Goal: Find specific page/section: Find specific page/section

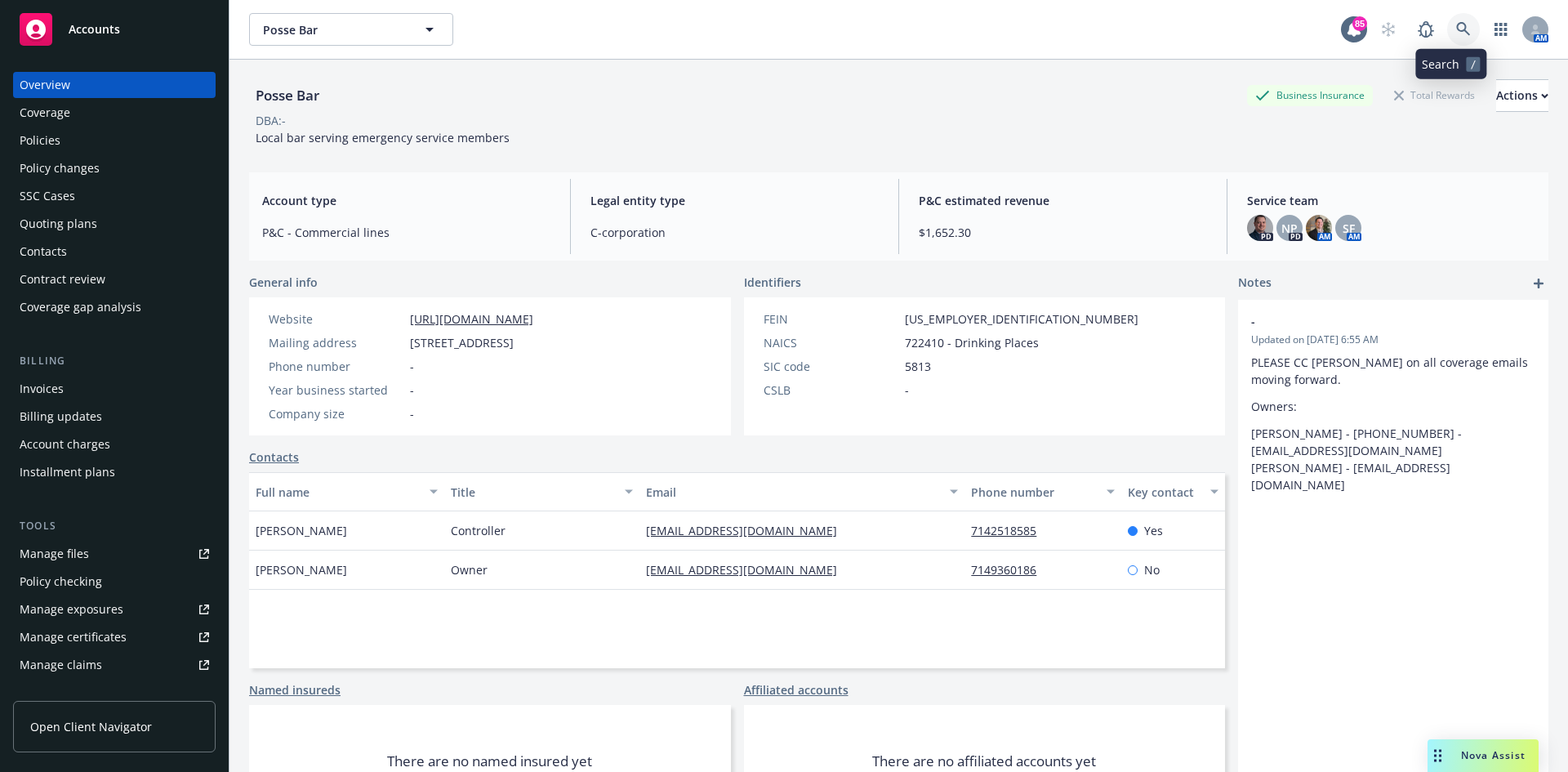
click at [1457, 24] on icon at bounding box center [1463, 29] width 14 height 14
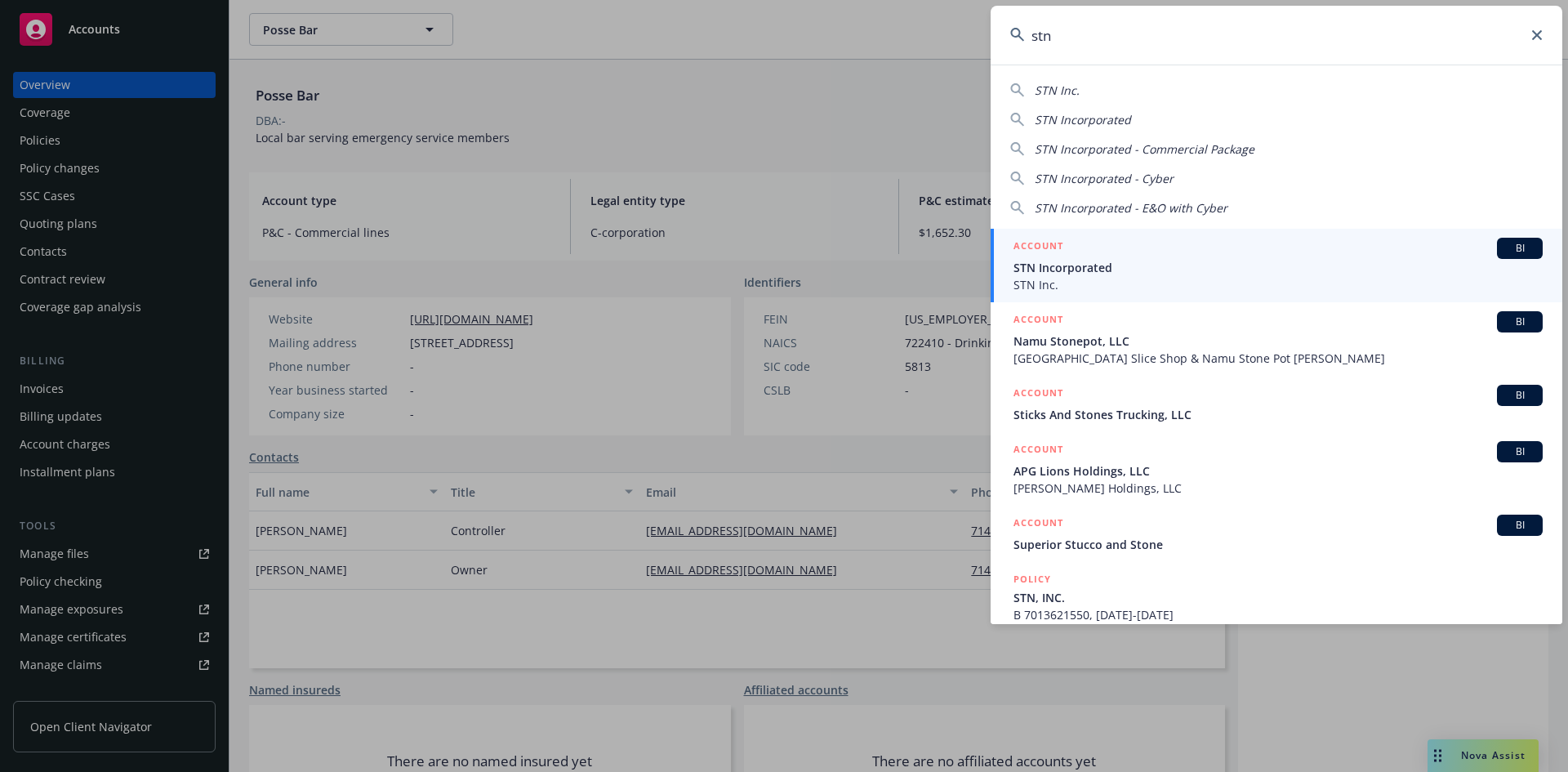
type input "stn"
click at [1008, 240] on link "ACCOUNT BI STN Incorporated STN Inc." at bounding box center [1276, 266] width 572 height 74
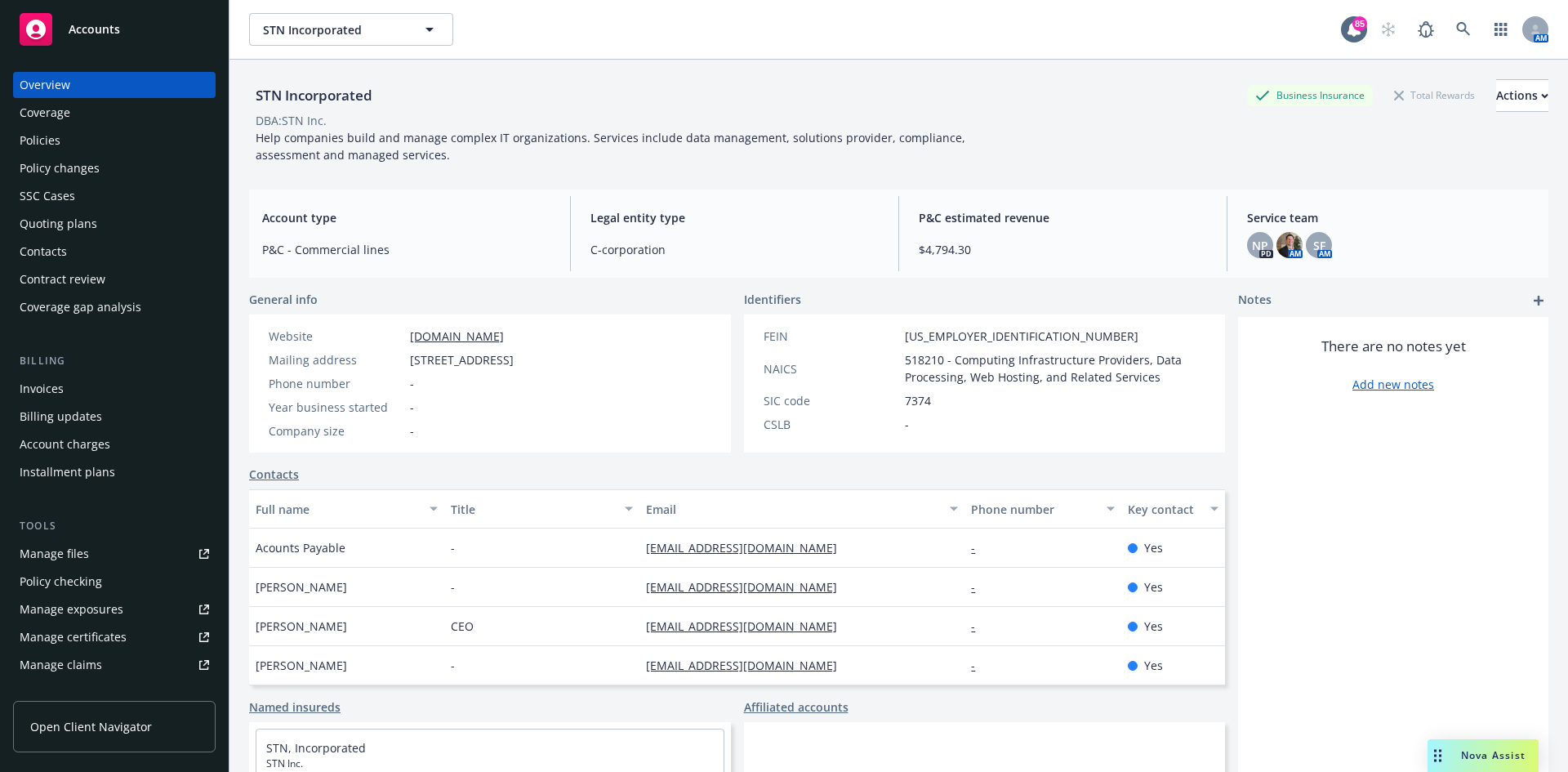
click at [126, 151] on div "Policies" at bounding box center [114, 141] width 189 height 27
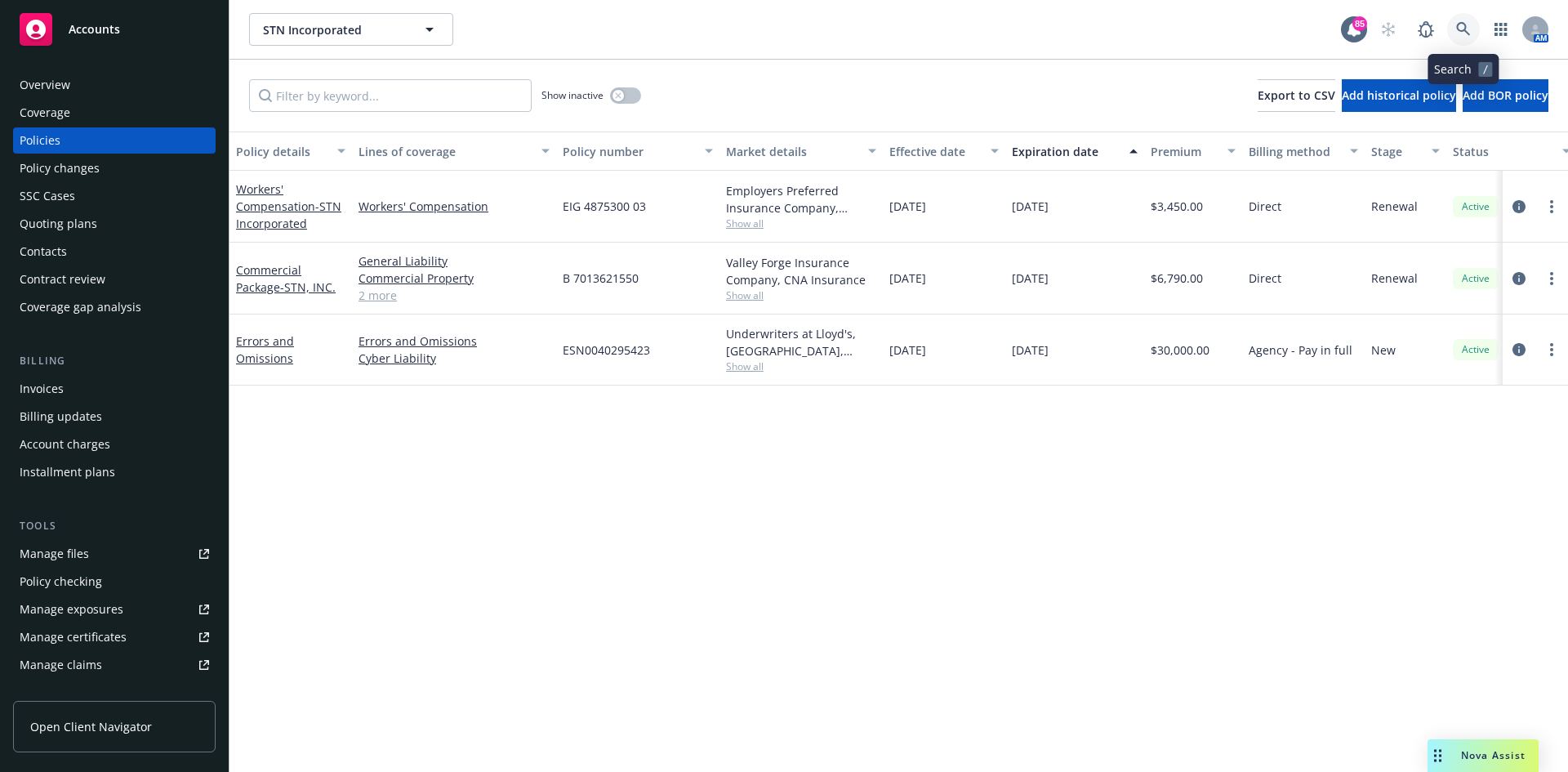
click at [1465, 32] on icon at bounding box center [1463, 29] width 15 height 15
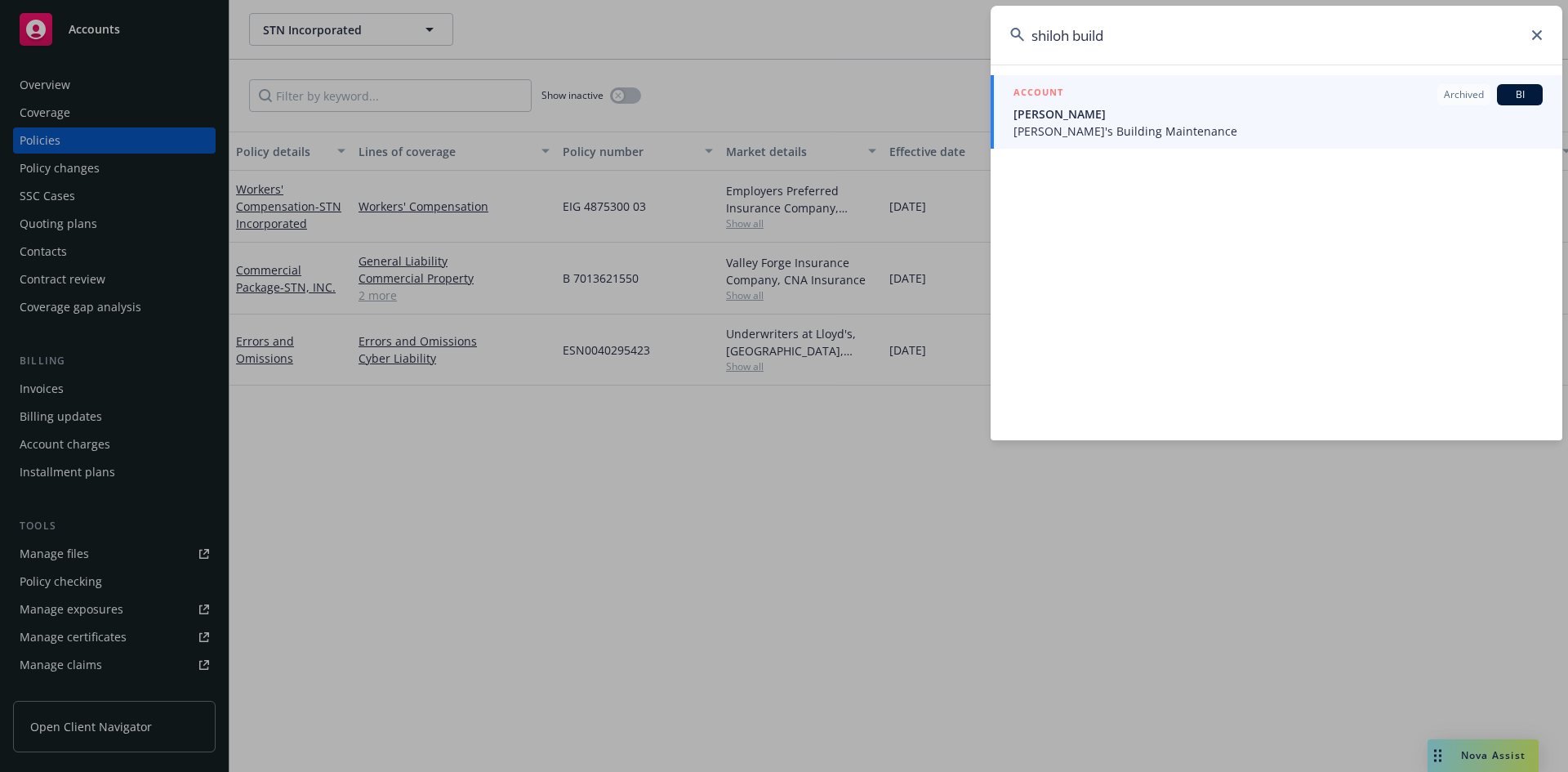
type input "shiloh build"
click at [1051, 87] on h5 "ACCOUNT" at bounding box center [1038, 93] width 50 height 20
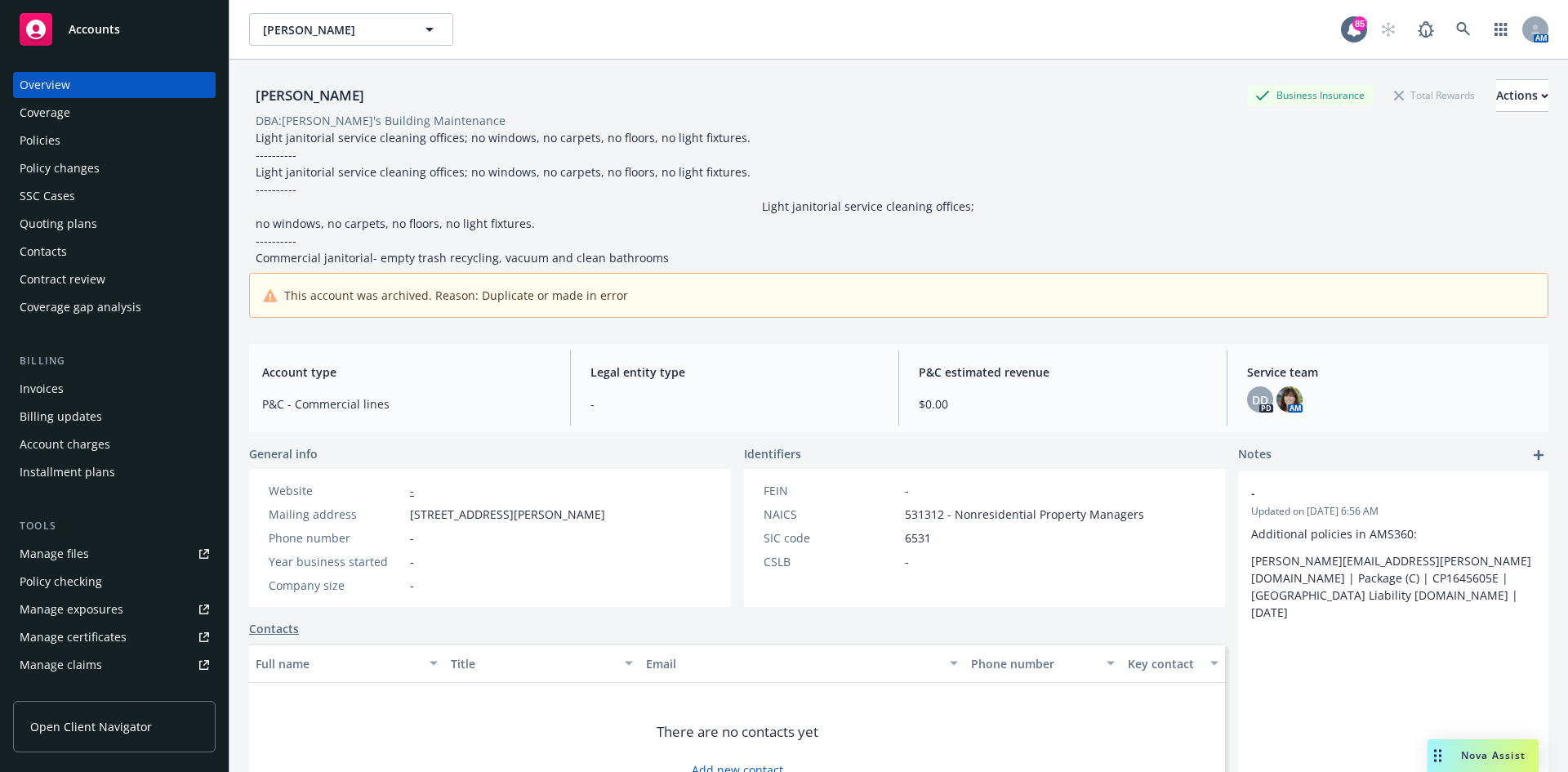
click at [53, 143] on div "Policies" at bounding box center [40, 141] width 41 height 27
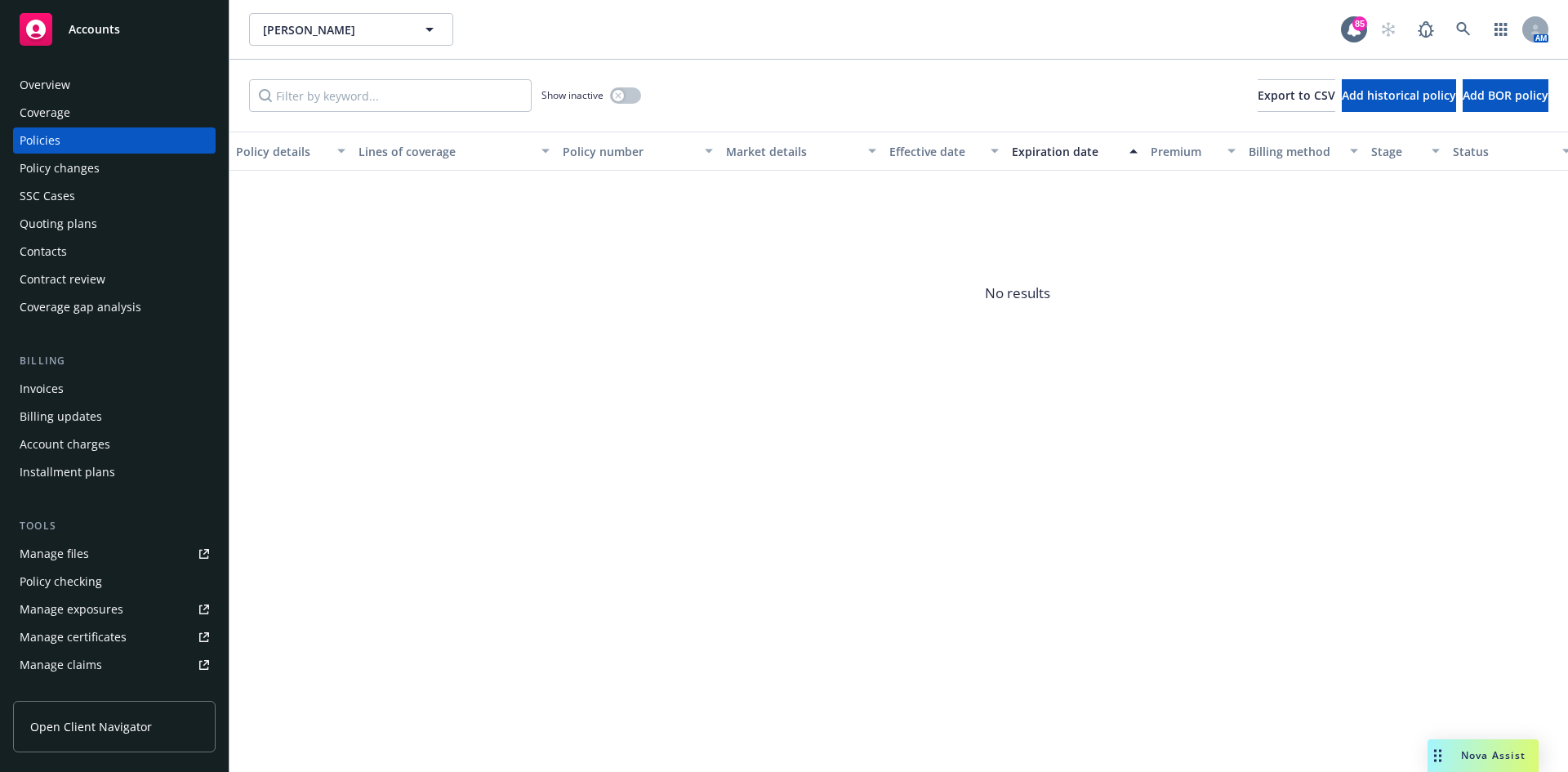
click at [97, 85] on div "Overview" at bounding box center [114, 85] width 189 height 27
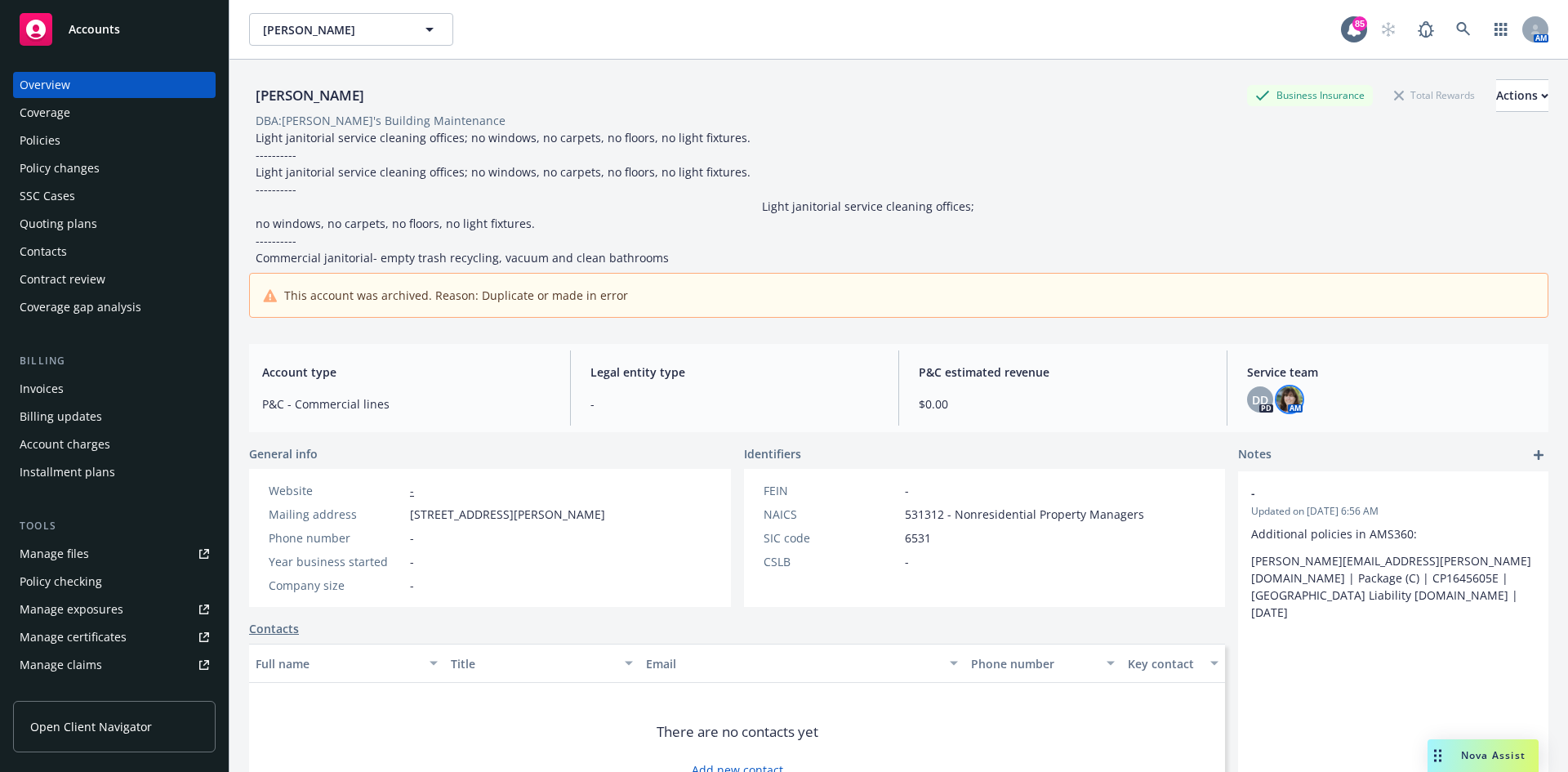
click at [1277, 397] on img at bounding box center [1290, 399] width 27 height 27
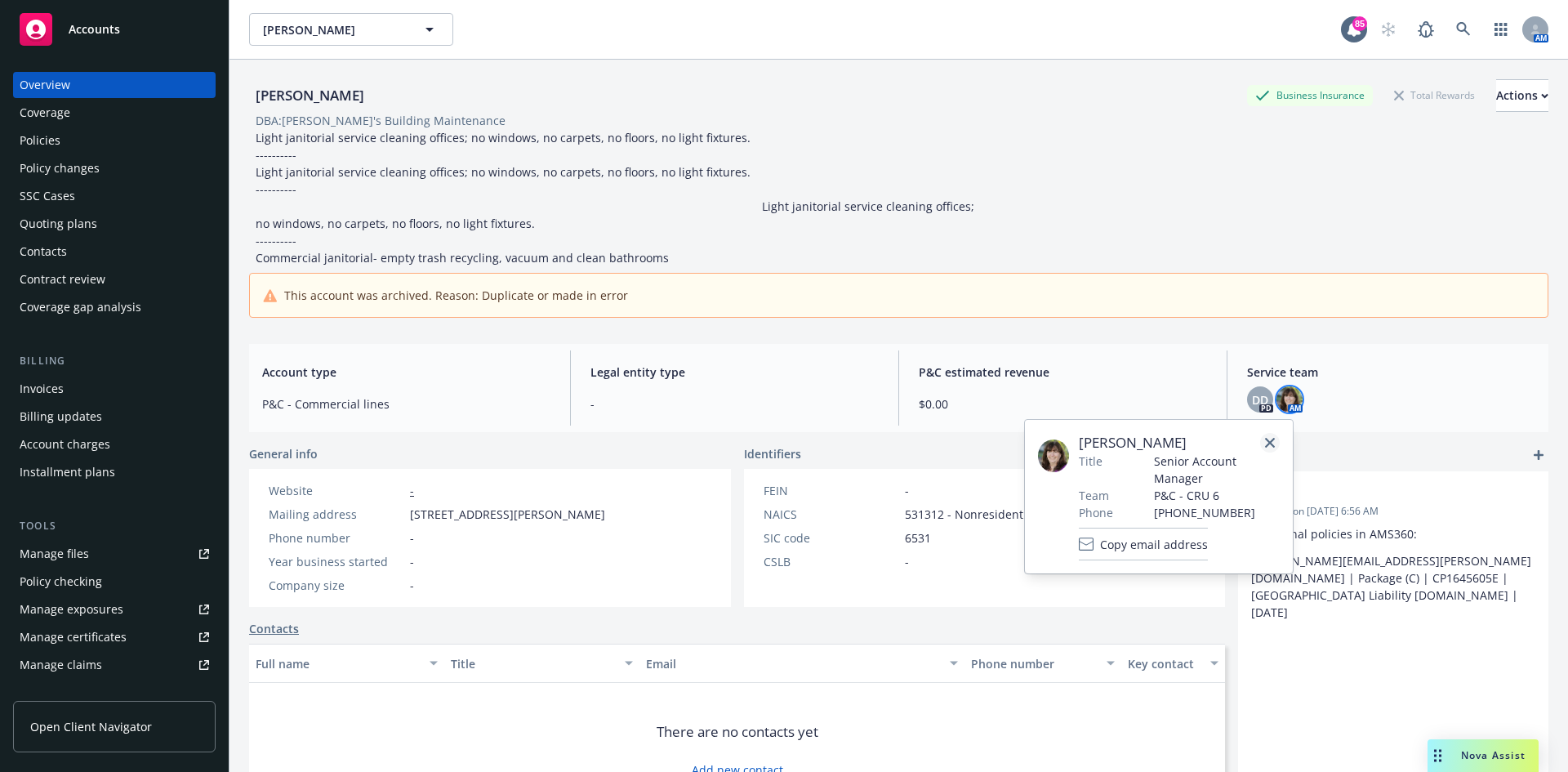
click at [1274, 438] on icon "close" at bounding box center [1270, 442] width 9 height 9
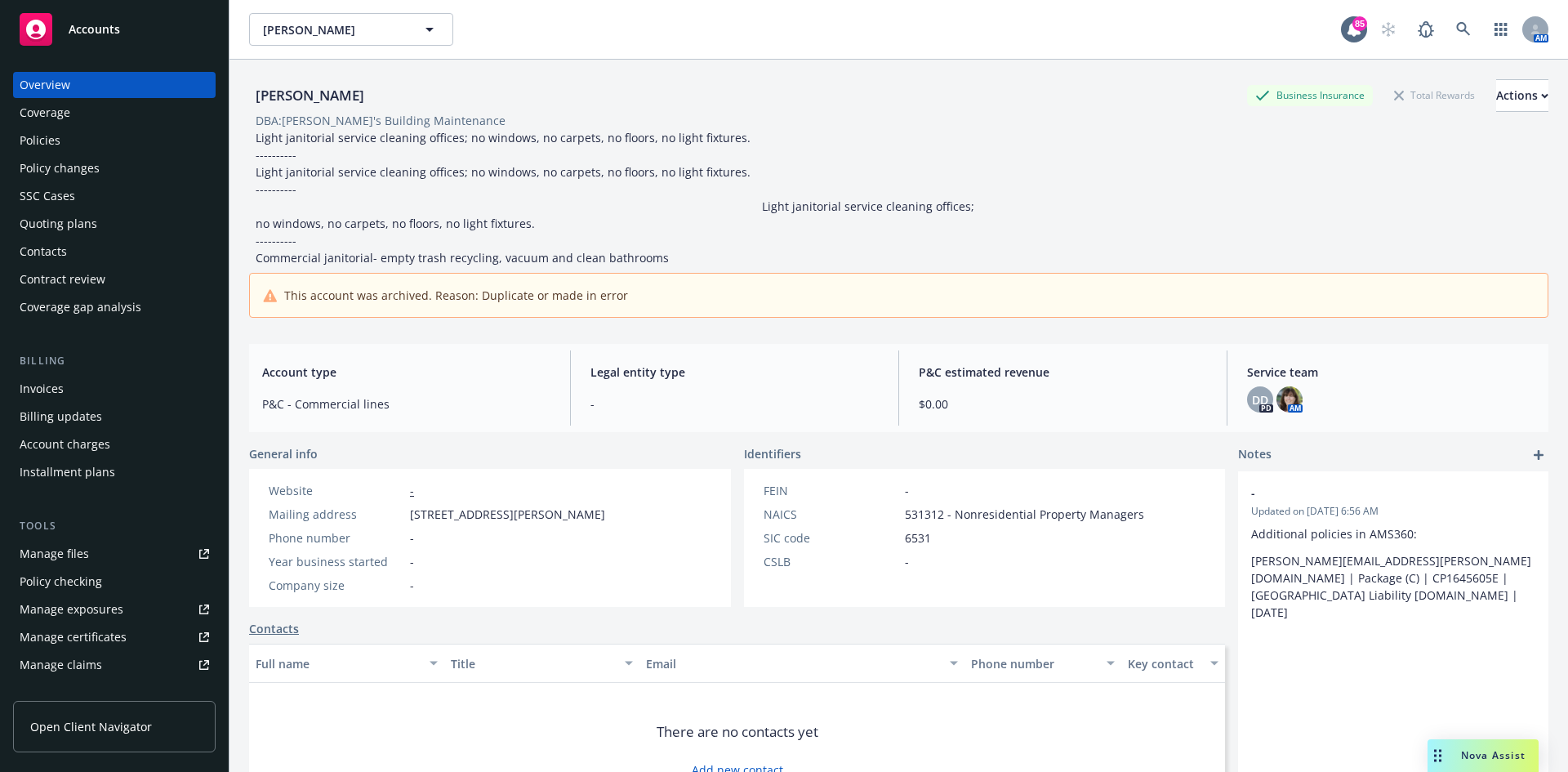
click at [57, 132] on div "Policies" at bounding box center [40, 141] width 41 height 27
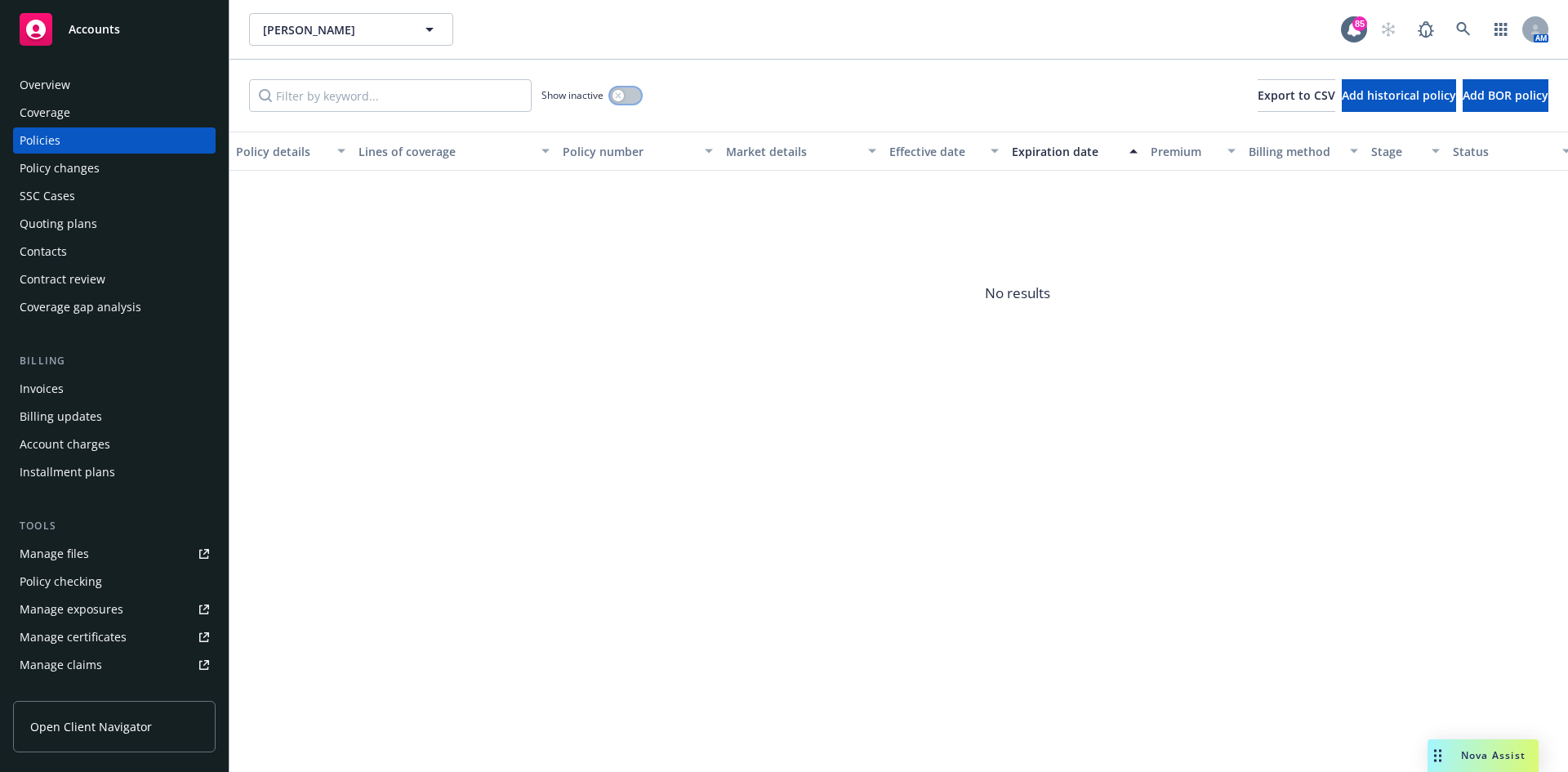
click at [620, 101] on button "button" at bounding box center [625, 95] width 31 height 16
click at [743, 220] on span "Show all" at bounding box center [801, 222] width 150 height 14
click at [54, 88] on div "Overview" at bounding box center [45, 85] width 51 height 27
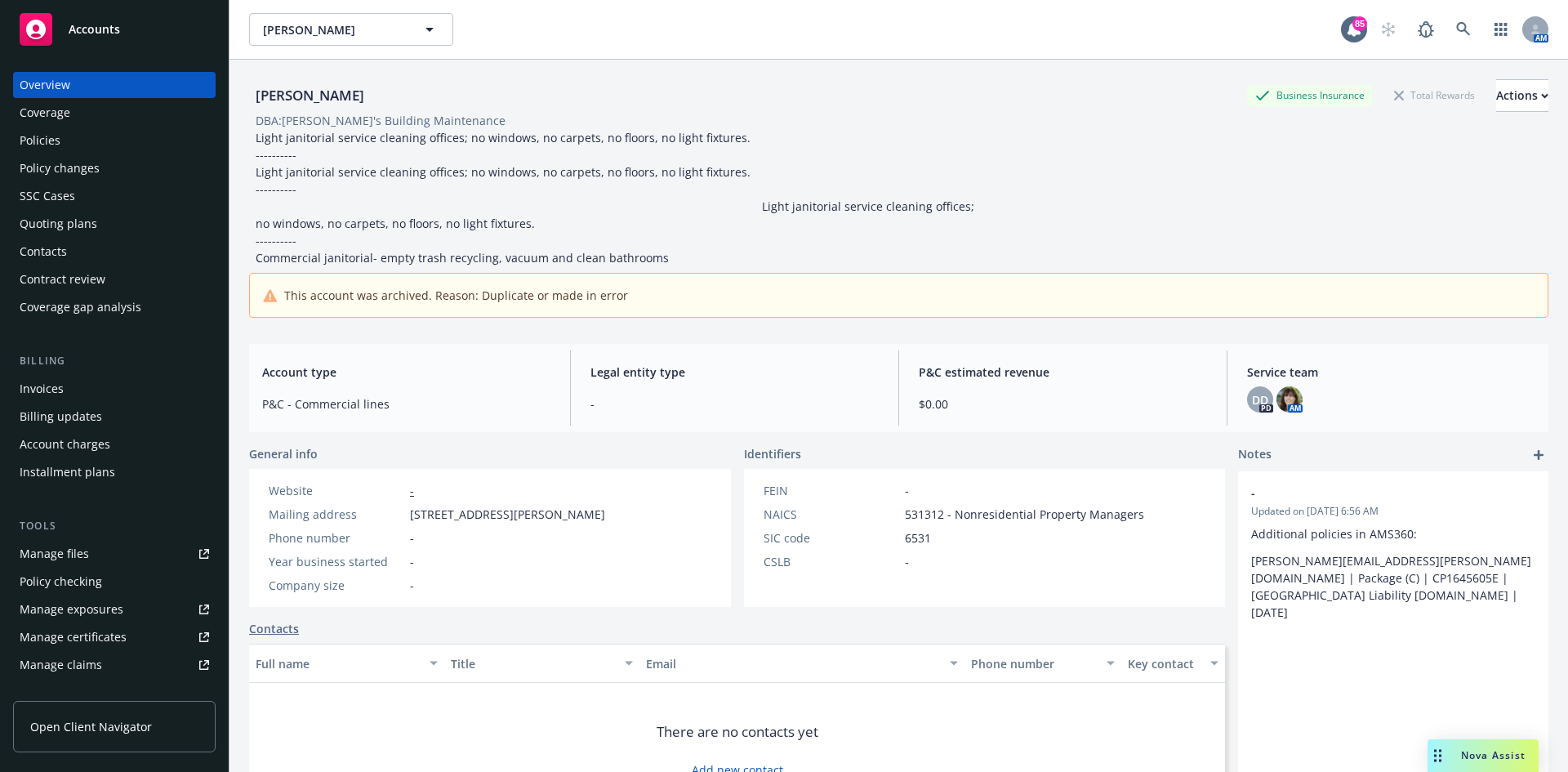
click at [67, 135] on div "Policies" at bounding box center [114, 141] width 189 height 27
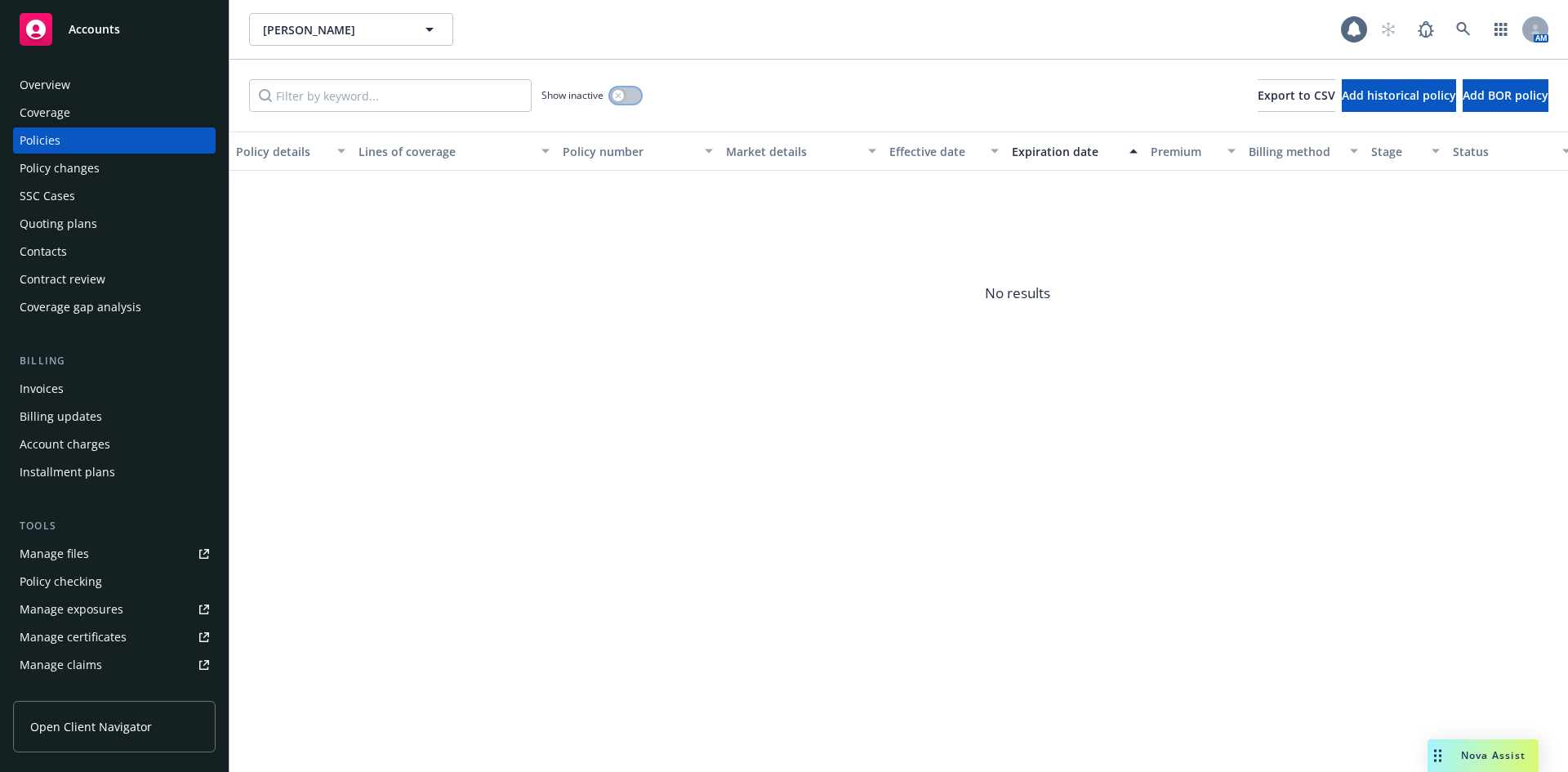
click at [615, 101] on button "button" at bounding box center [625, 95] width 31 height 16
click at [657, 99] on div "Show inactive Export to CSV Add historical policy Add BOR policy" at bounding box center [899, 96] width 1339 height 72
click at [627, 93] on div "button" at bounding box center [631, 95] width 11 height 11
click at [86, 551] on div "Manage files" at bounding box center [54, 554] width 69 height 27
click at [45, 76] on div "Overview" at bounding box center [45, 85] width 51 height 27
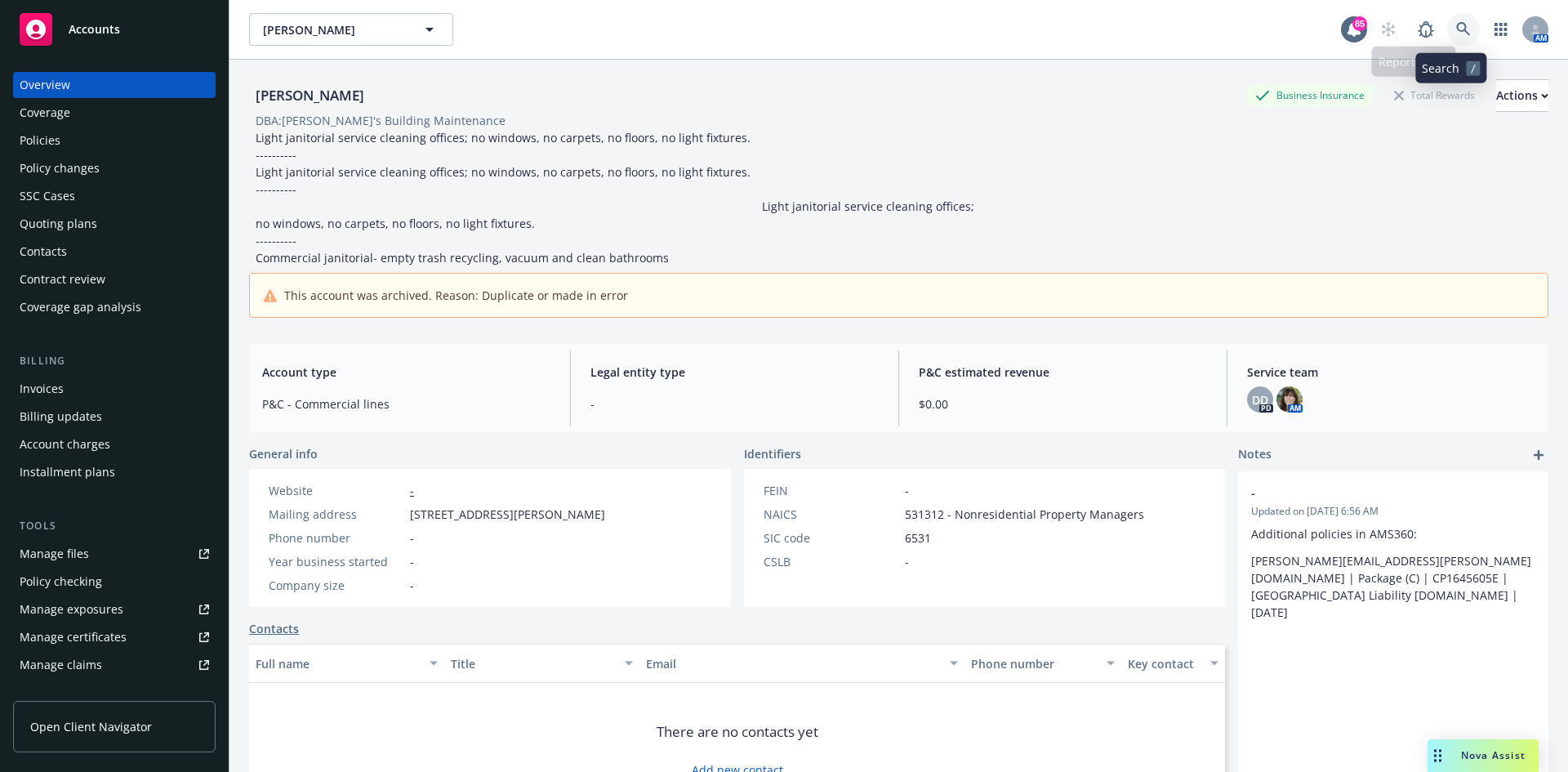
click at [1457, 28] on icon at bounding box center [1463, 29] width 14 height 14
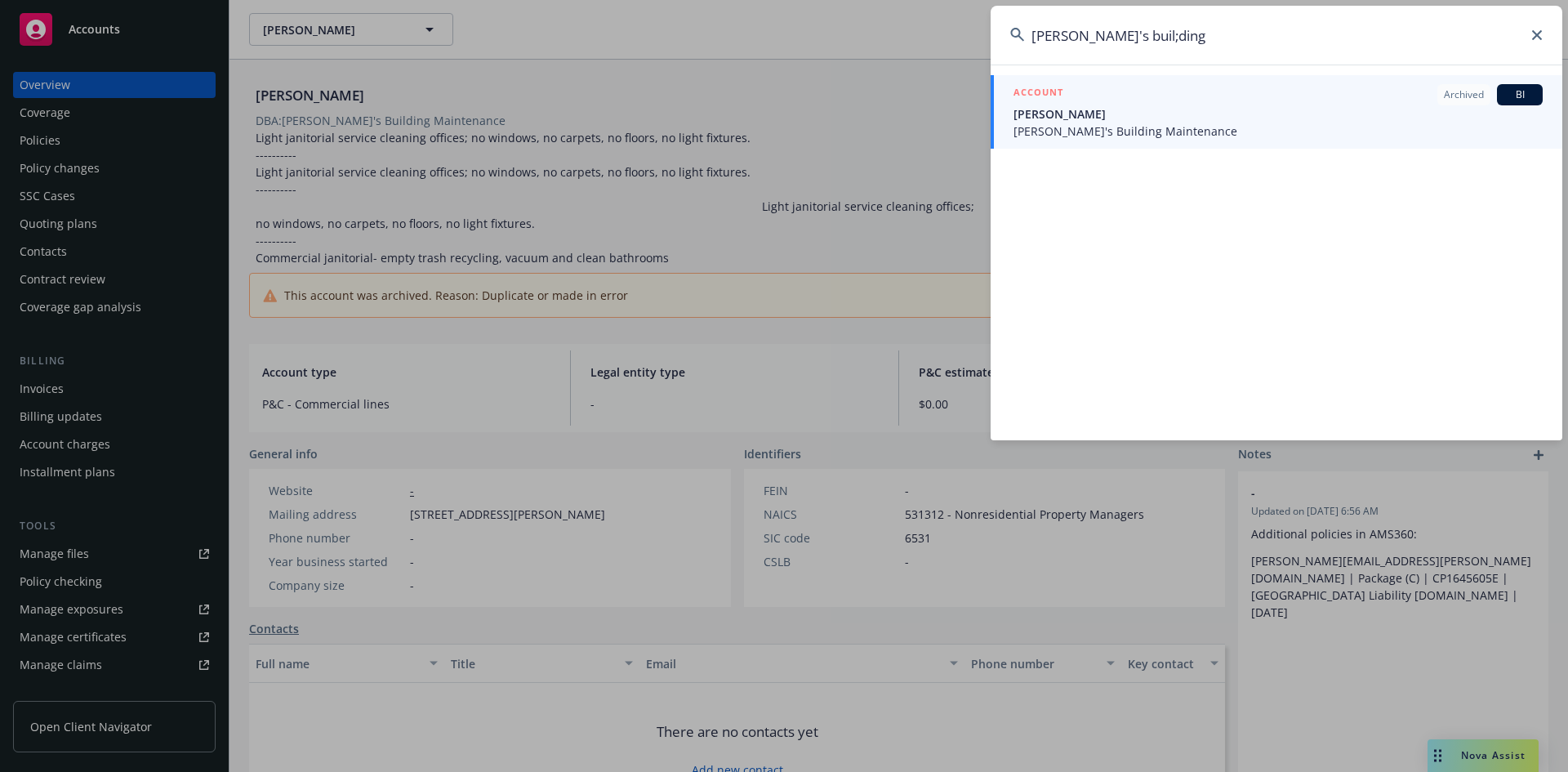
drag, startPoint x: 1165, startPoint y: 30, endPoint x: 1038, endPoint y: 27, distance: 127.0
click at [1038, 27] on input "[PERSON_NAME]'s buil;ding" at bounding box center [1276, 35] width 572 height 59
type input "s"
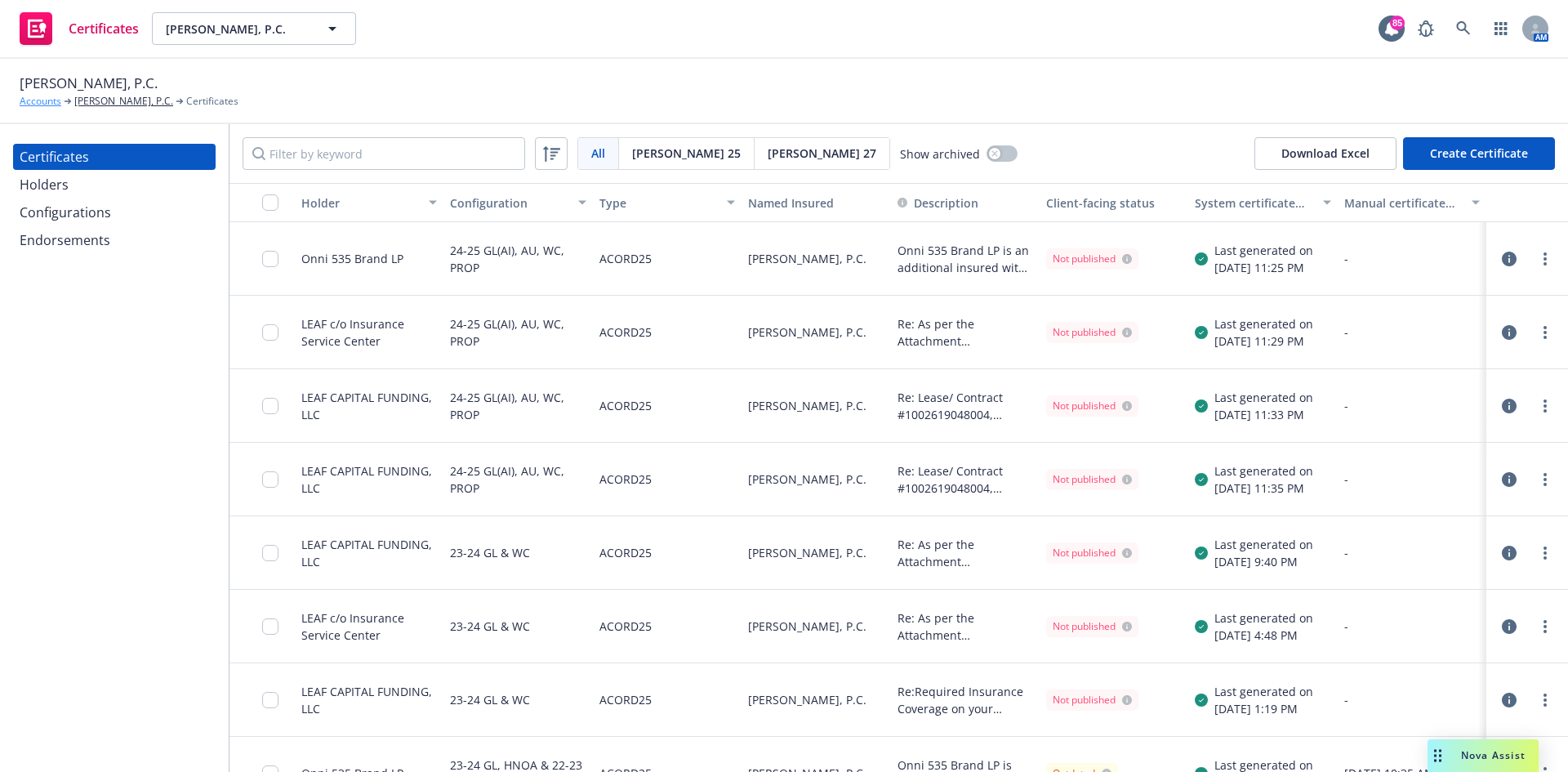
click at [45, 101] on link "Accounts" at bounding box center [40, 101] width 42 height 15
